Goal: Information Seeking & Learning: Understand process/instructions

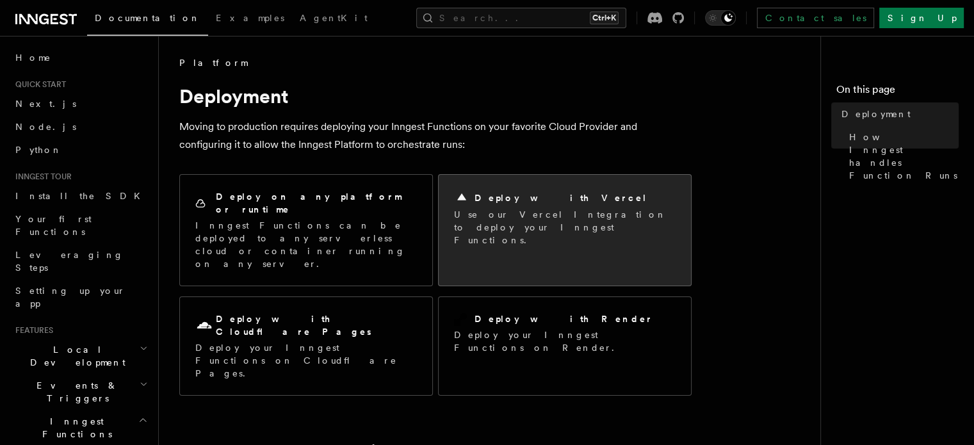
click at [556, 217] on p "Use our Vercel Integration to deploy your Inngest Functions." at bounding box center [564, 227] width 221 height 38
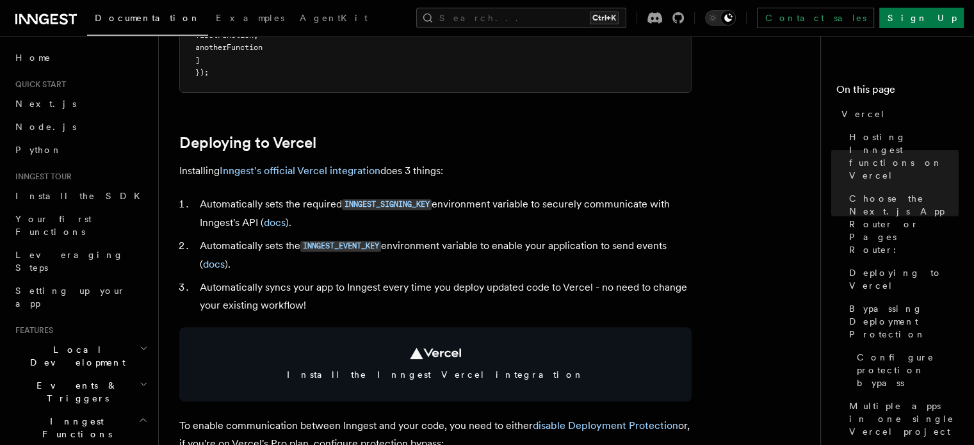
scroll to position [384, 0]
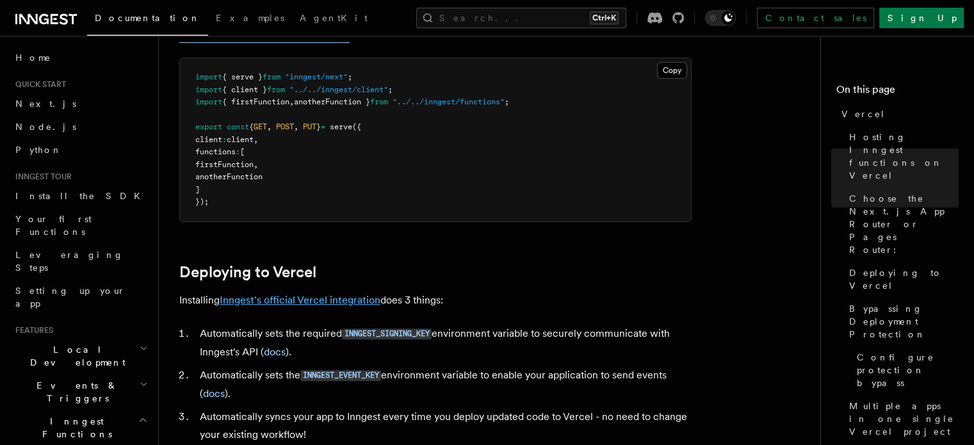
click at [343, 301] on link "Inngest's official Vercel integration" at bounding box center [300, 300] width 161 height 12
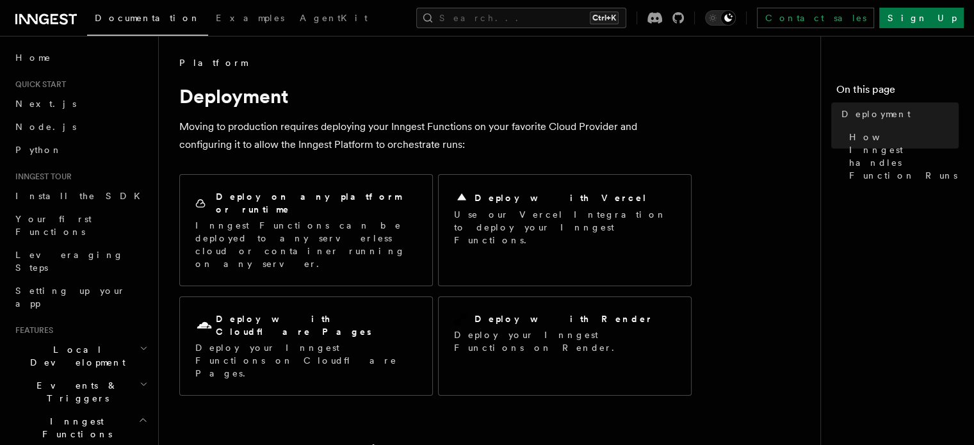
click at [495, 230] on p "Use our Vercel Integration to deploy your Inngest Functions." at bounding box center [564, 227] width 221 height 38
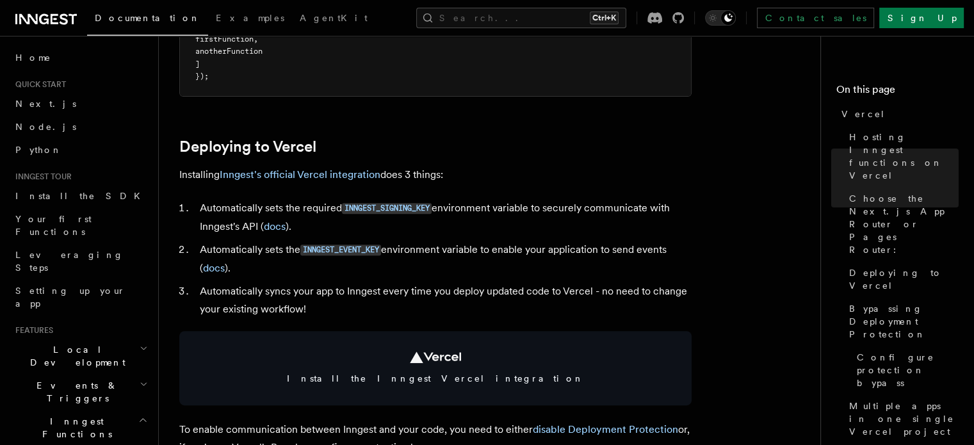
scroll to position [512, 0]
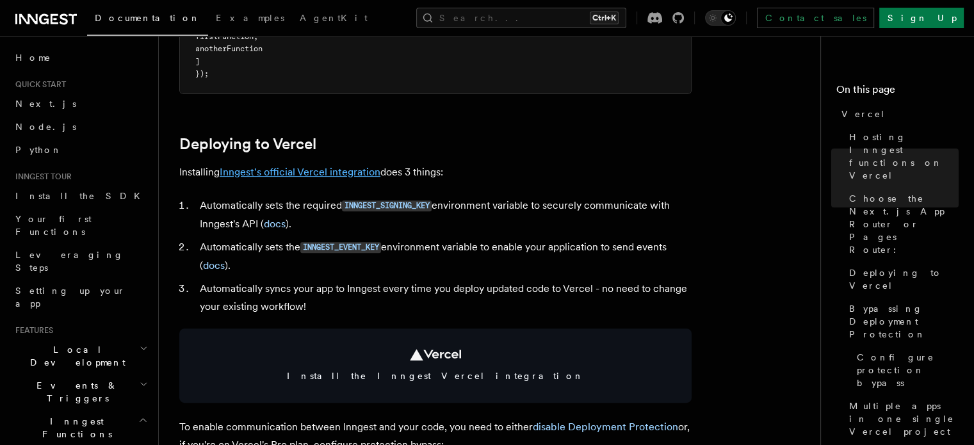
click at [328, 175] on link "Inngest's official Vercel integration" at bounding box center [300, 172] width 161 height 12
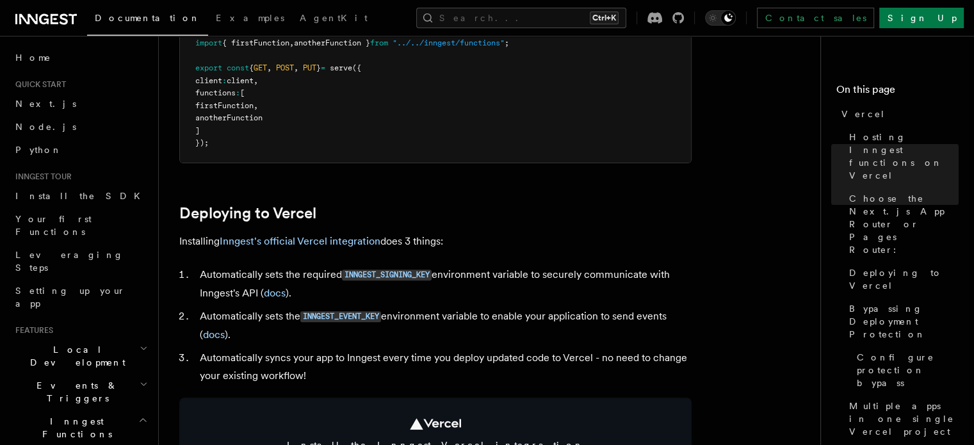
scroll to position [448, 0]
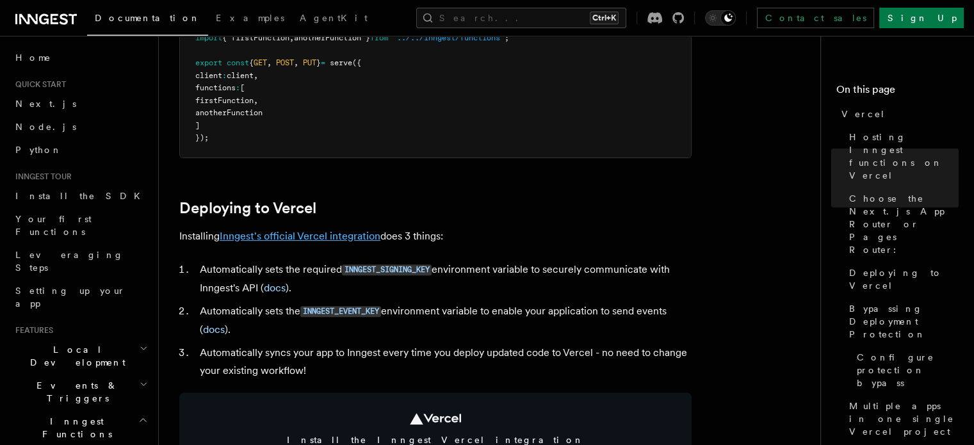
click at [337, 235] on link "Inngest's official Vercel integration" at bounding box center [300, 236] width 161 height 12
